Goal: Information Seeking & Learning: Find specific fact

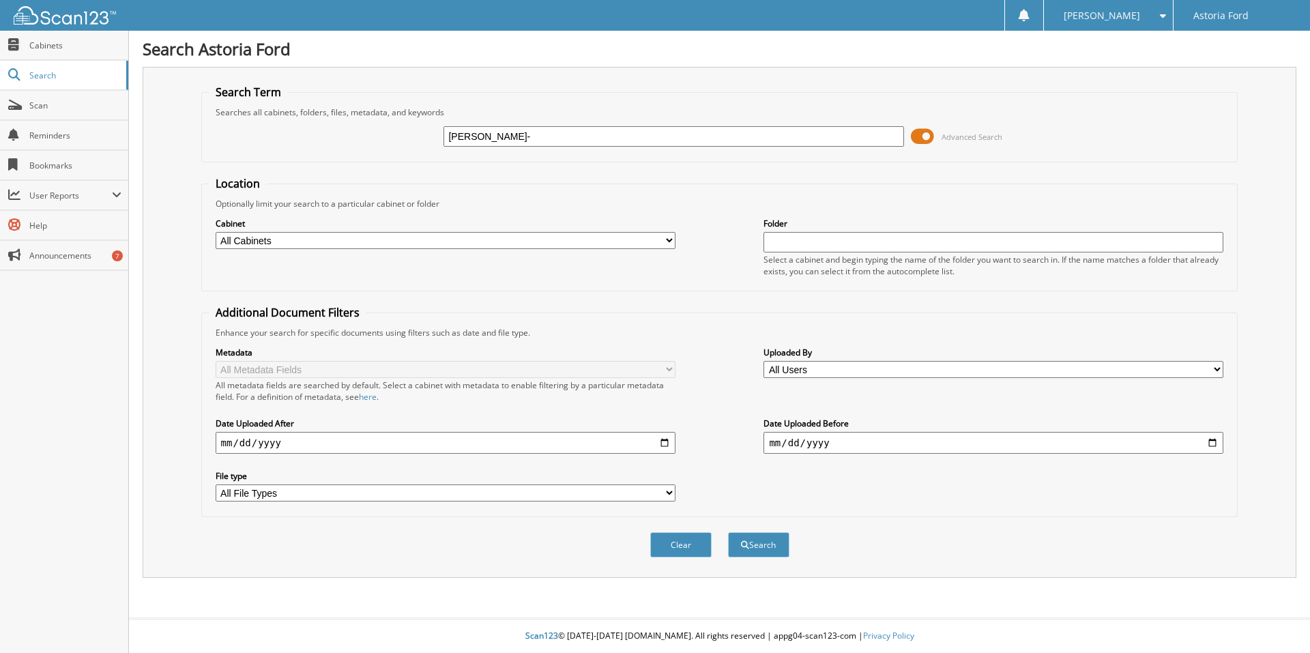
type input "BIRDWELL-YOUNG"
click at [760, 545] on button "Search" at bounding box center [758, 544] width 61 height 25
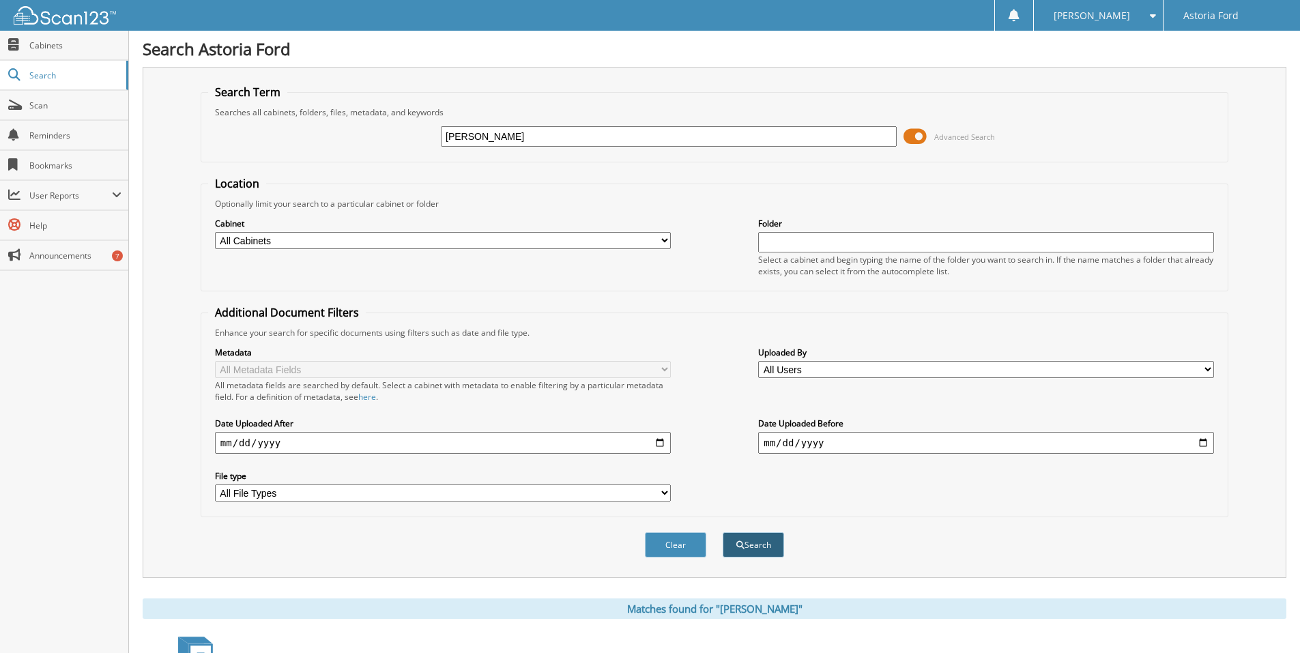
click at [756, 549] on button "Search" at bounding box center [753, 544] width 61 height 25
click at [35, 78] on span "Search" at bounding box center [74, 76] width 90 height 12
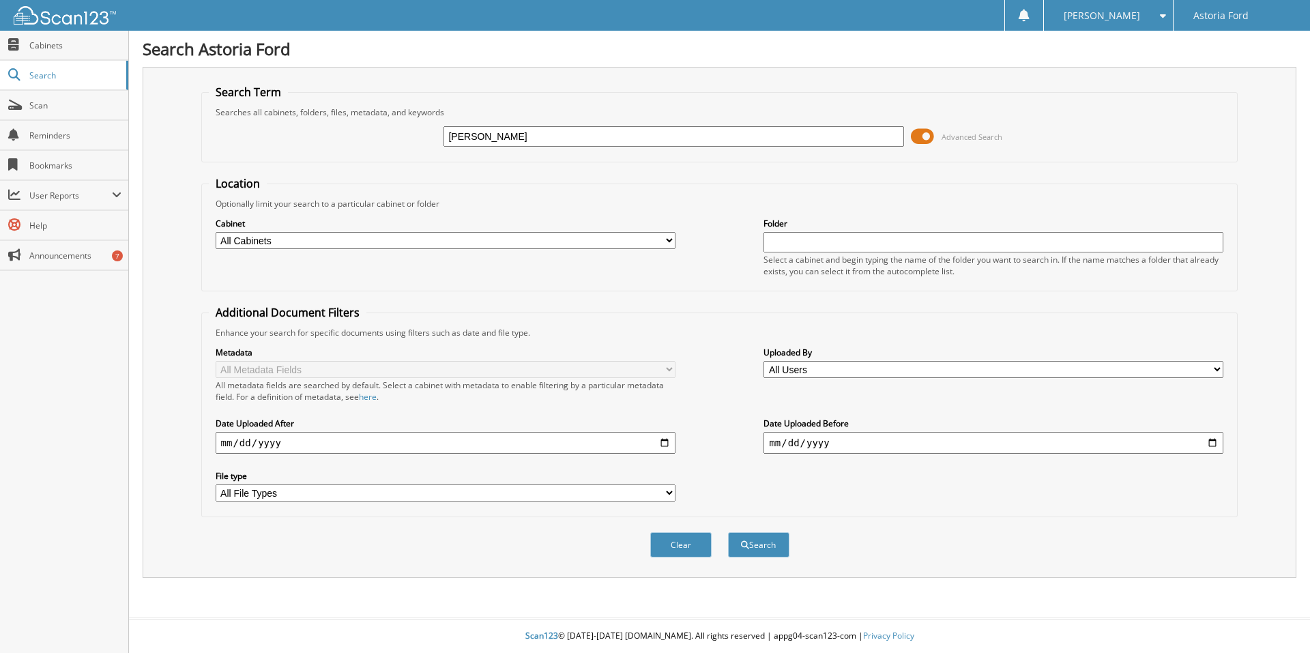
type input "[PERSON_NAME]"
click at [728, 532] on button "Search" at bounding box center [758, 544] width 61 height 25
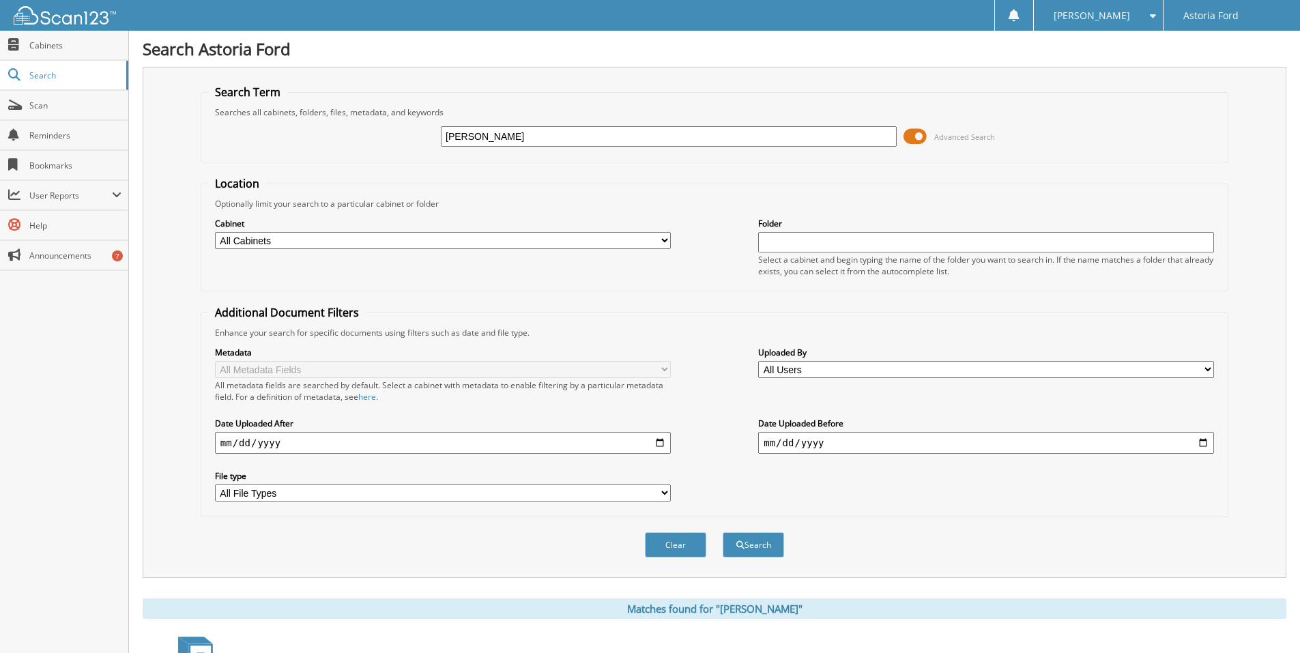
click at [505, 139] on input "BIRDWELL" at bounding box center [669, 136] width 456 height 20
type input "BIRDWELL ERICKA"
click at [756, 545] on button "Search" at bounding box center [753, 544] width 61 height 25
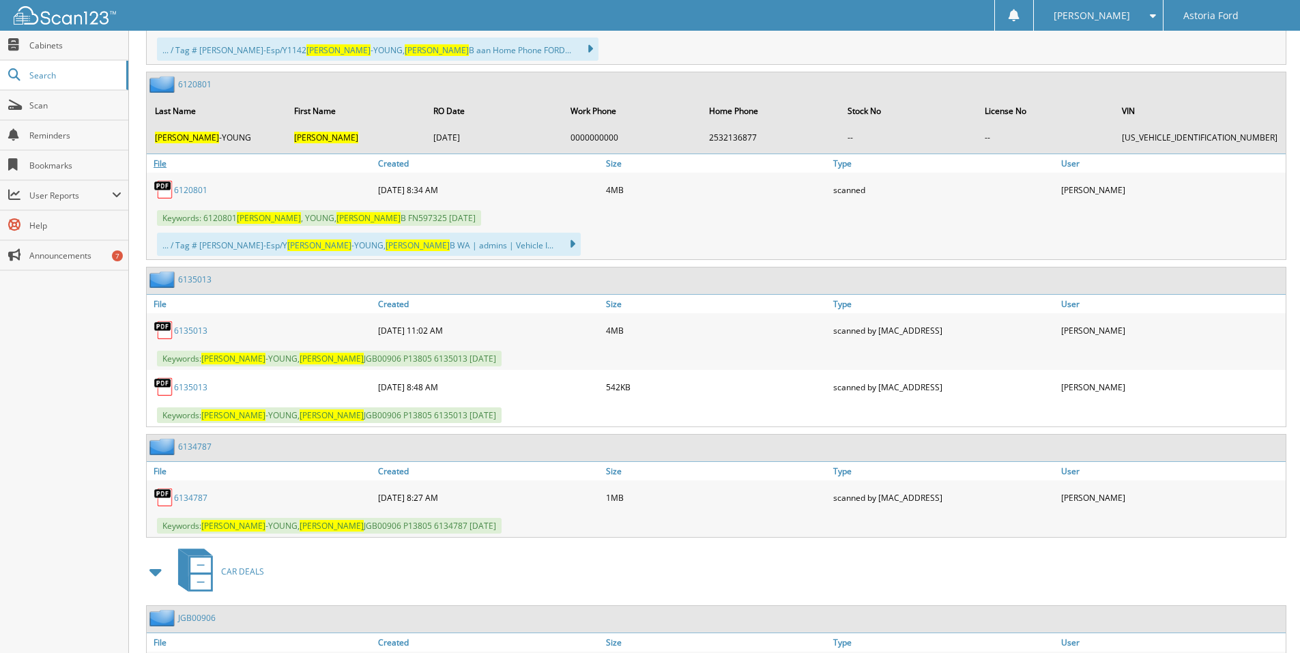
scroll to position [1500, 0]
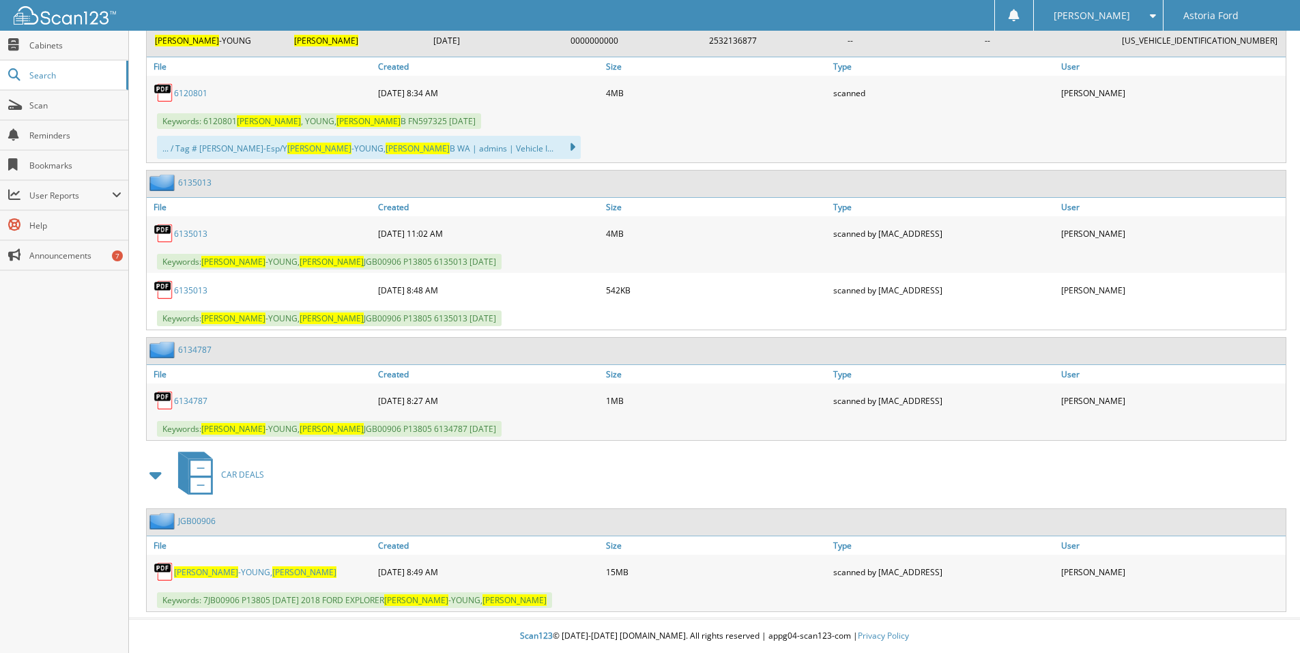
click at [164, 570] on img at bounding box center [164, 572] width 20 height 20
click at [201, 573] on span "[PERSON_NAME]" at bounding box center [206, 572] width 64 height 12
click at [165, 568] on img at bounding box center [164, 572] width 20 height 20
click at [201, 573] on span "BIRDWELL" at bounding box center [206, 572] width 64 height 12
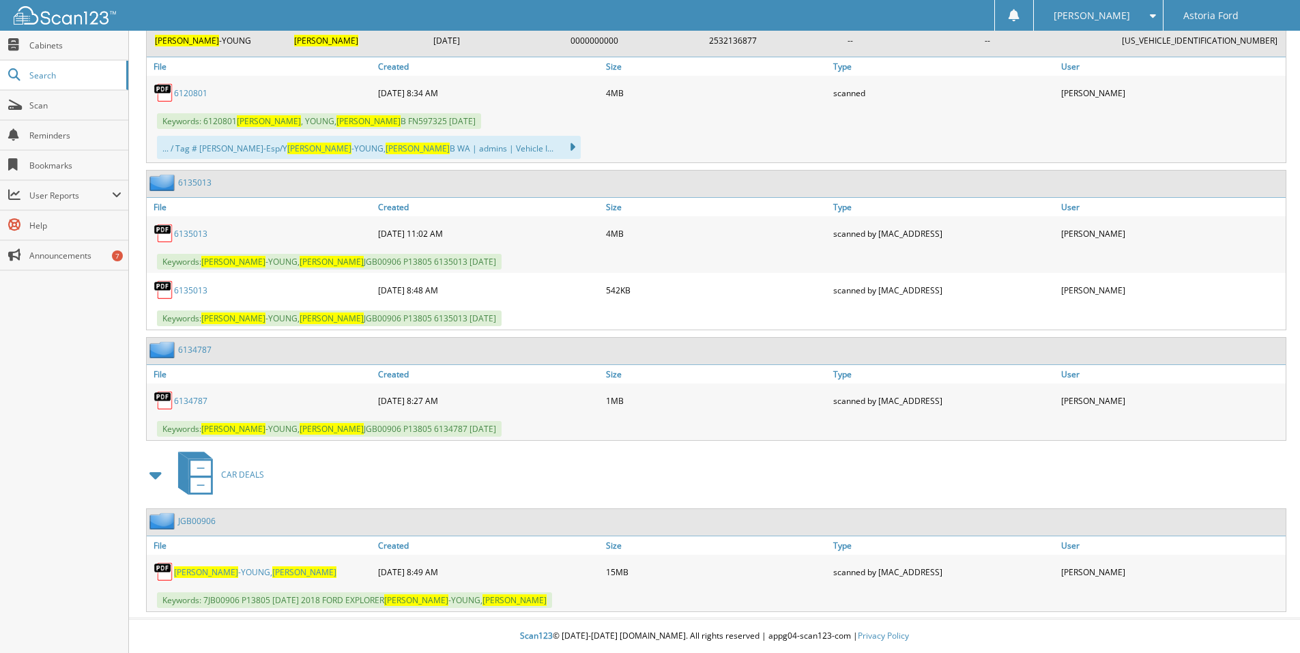
click at [162, 571] on img at bounding box center [164, 572] width 20 height 20
click at [162, 566] on img at bounding box center [164, 572] width 20 height 20
click at [162, 571] on img at bounding box center [164, 572] width 20 height 20
click at [184, 571] on span "BIRDWELL" at bounding box center [206, 572] width 64 height 12
click at [162, 569] on img at bounding box center [164, 572] width 20 height 20
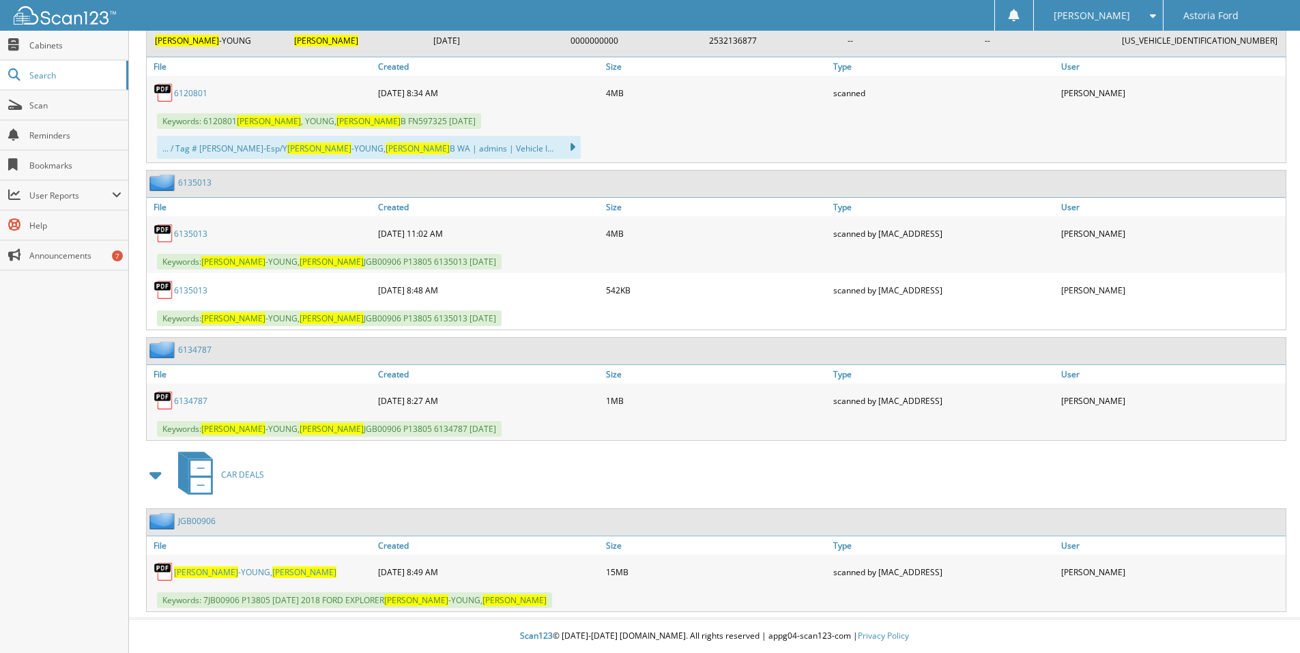
click at [165, 579] on img at bounding box center [164, 572] width 20 height 20
click at [164, 577] on img at bounding box center [164, 572] width 20 height 20
click at [164, 575] on img at bounding box center [164, 572] width 20 height 20
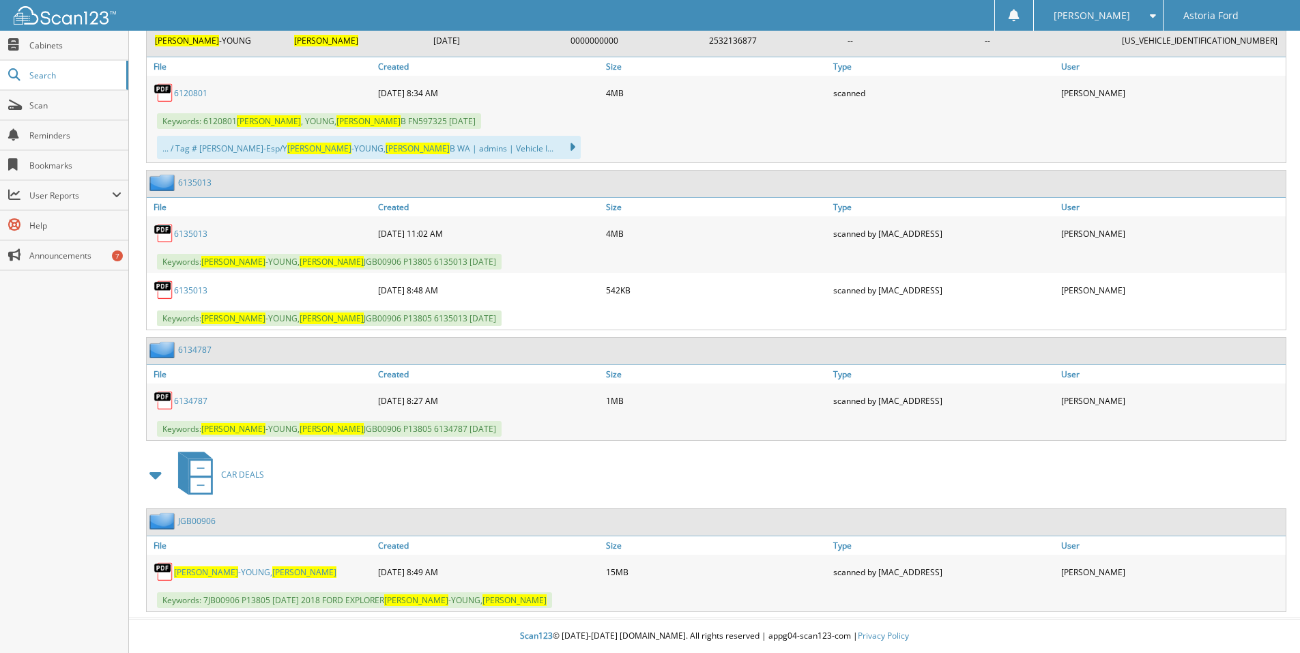
click at [164, 575] on img at bounding box center [164, 572] width 20 height 20
click at [160, 570] on img at bounding box center [164, 572] width 20 height 20
click at [160, 285] on img at bounding box center [164, 290] width 20 height 20
click at [162, 570] on img at bounding box center [164, 572] width 20 height 20
click at [156, 521] on img at bounding box center [163, 521] width 29 height 17
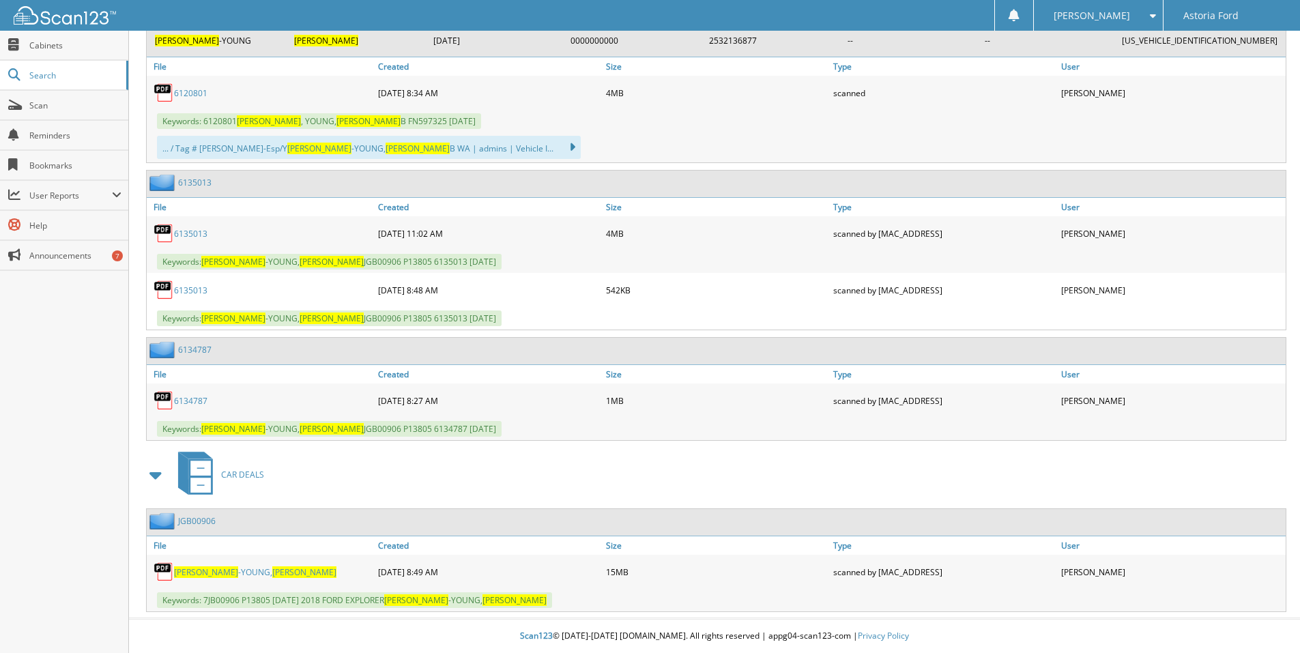
click at [156, 521] on img at bounding box center [163, 521] width 29 height 17
drag, startPoint x: 293, startPoint y: 554, endPoint x: 270, endPoint y: 553, distance: 22.5
click at [270, 553] on link "File" at bounding box center [261, 545] width 228 height 18
click at [163, 568] on img at bounding box center [164, 572] width 20 height 20
click at [164, 237] on img at bounding box center [164, 233] width 20 height 20
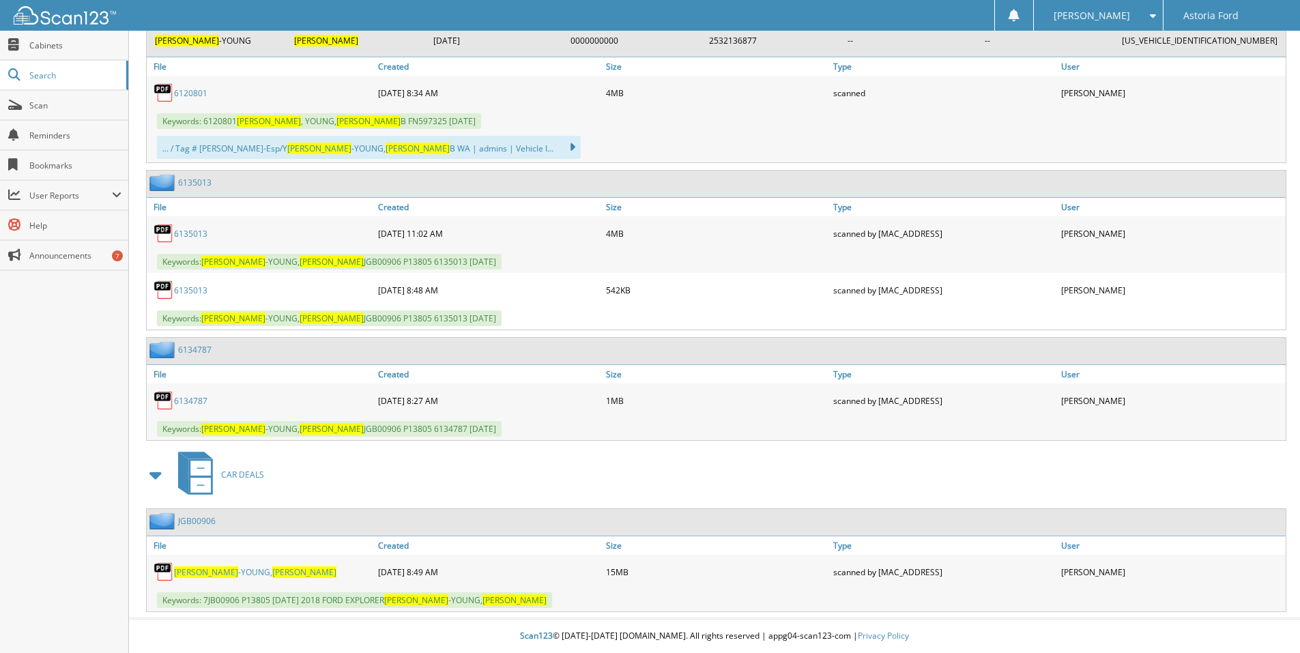
click at [164, 231] on img at bounding box center [164, 233] width 20 height 20
click at [165, 571] on img at bounding box center [164, 572] width 20 height 20
click at [164, 568] on img at bounding box center [164, 572] width 20 height 20
click at [191, 572] on span "BIRDWELL" at bounding box center [206, 572] width 64 height 12
click at [163, 575] on img at bounding box center [164, 572] width 20 height 20
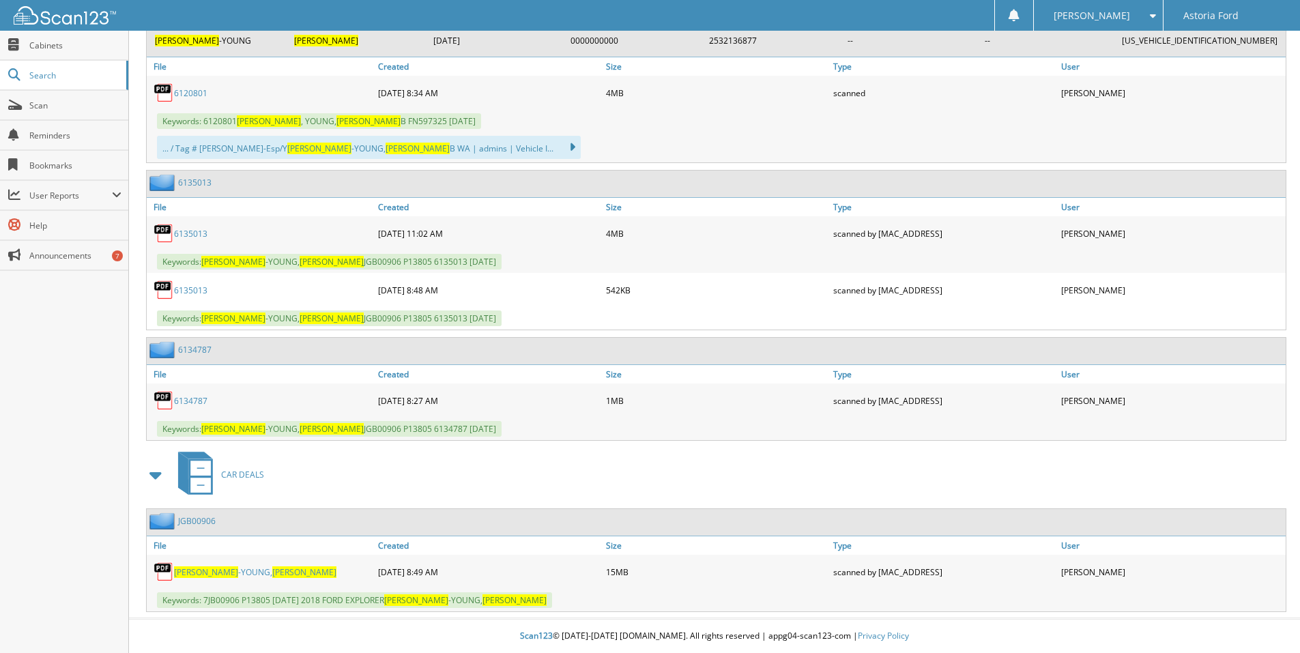
click at [229, 573] on link "BIRDWELL -YOUNG, ERICKA" at bounding box center [255, 572] width 162 height 12
